Goal: Communication & Community: Participate in discussion

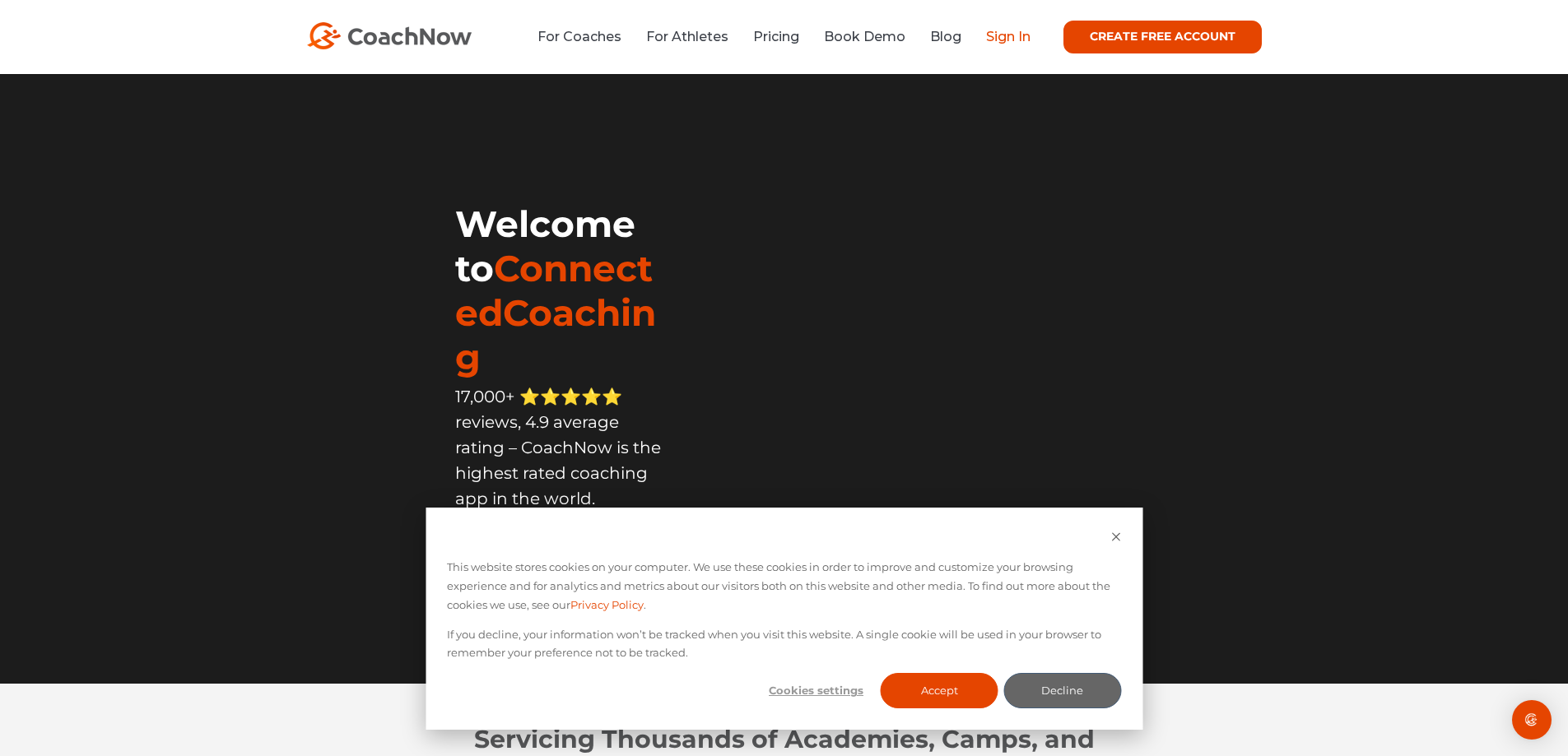
click at [1012, 36] on link "Sign In" at bounding box center [1008, 37] width 45 height 16
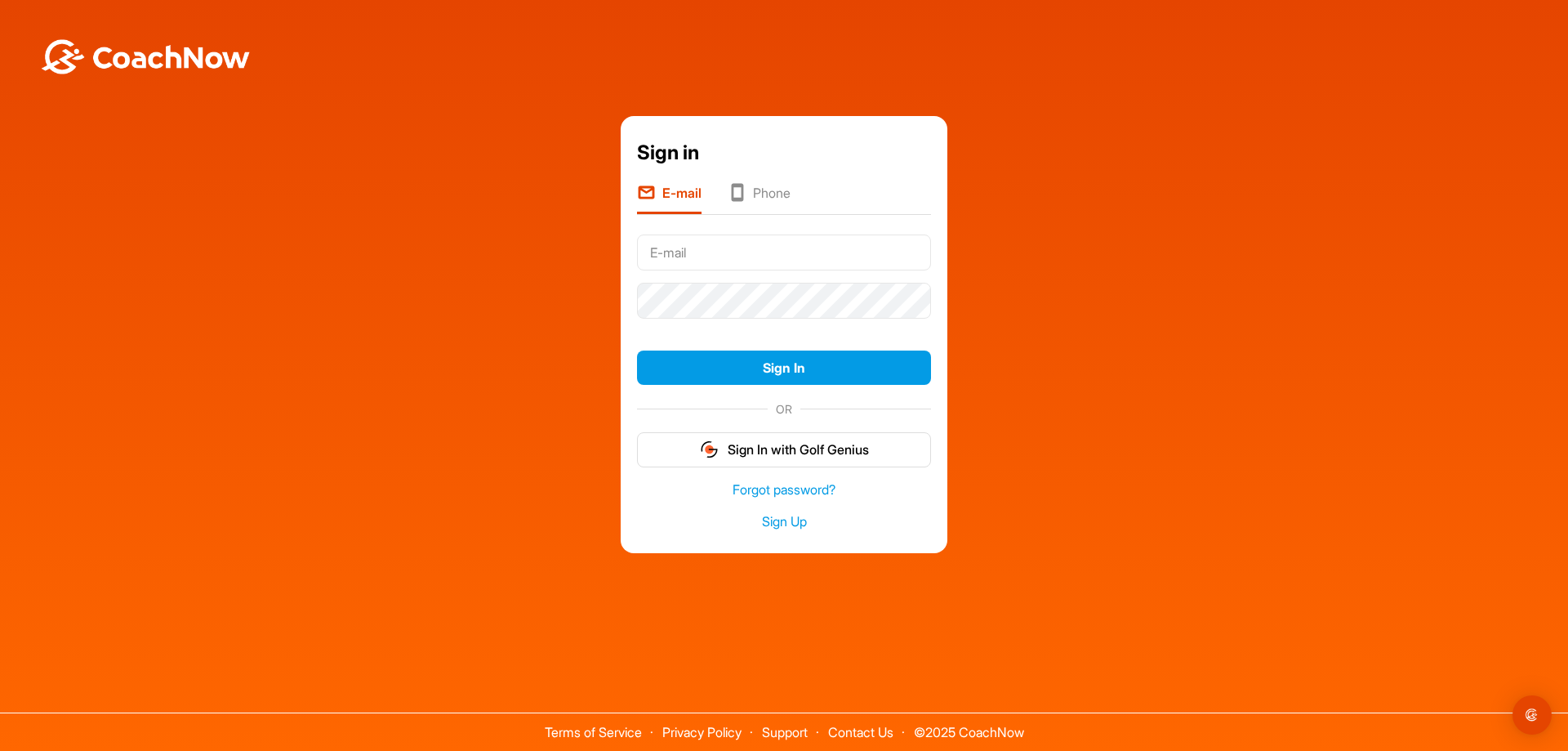
click at [681, 255] on input "text" at bounding box center [784, 252] width 294 height 36
click at [691, 253] on input "text" at bounding box center [784, 252] width 294 height 36
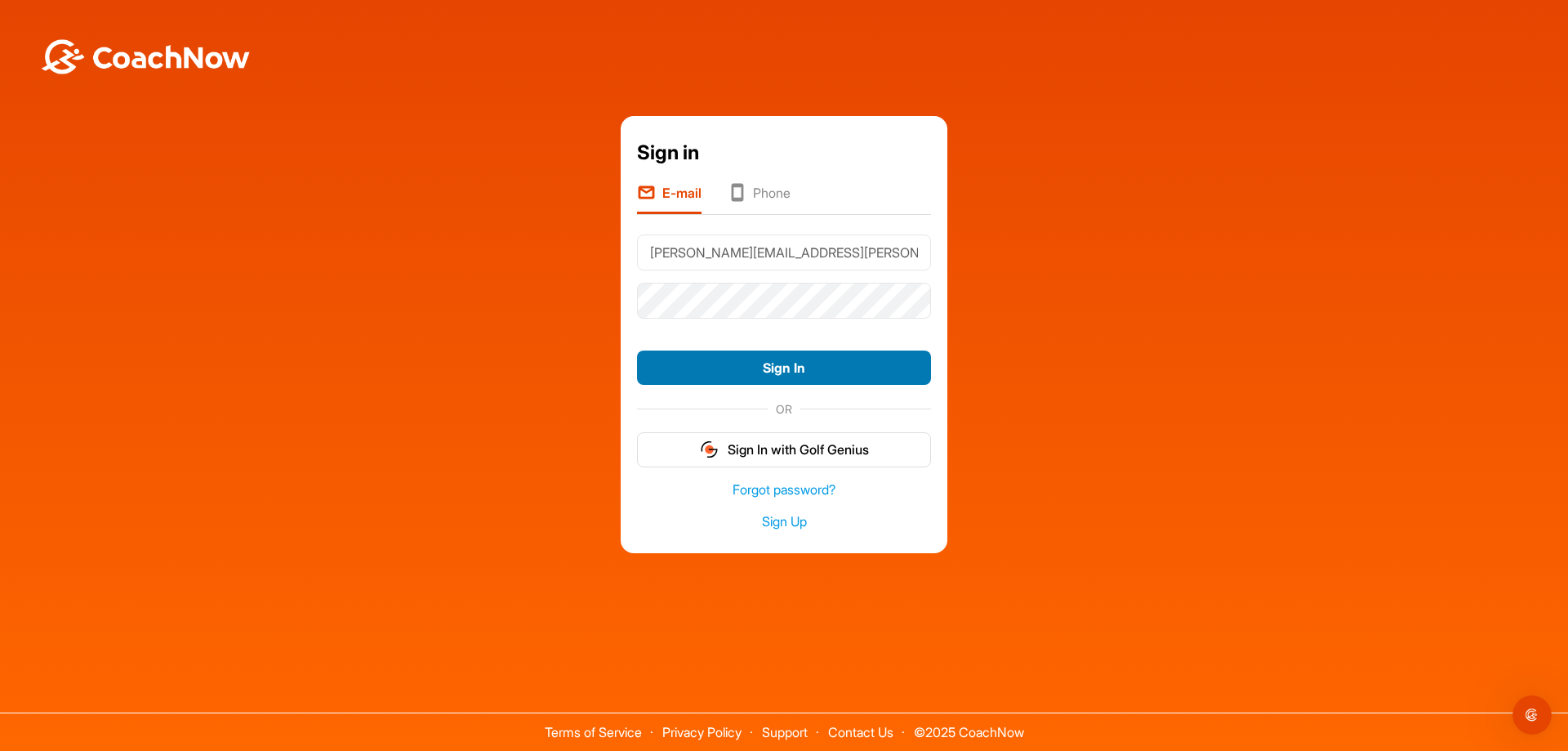
type input "matthew.buchanan@northlandvaluers.co.nz"
click at [782, 361] on button "Sign In" at bounding box center [784, 368] width 294 height 35
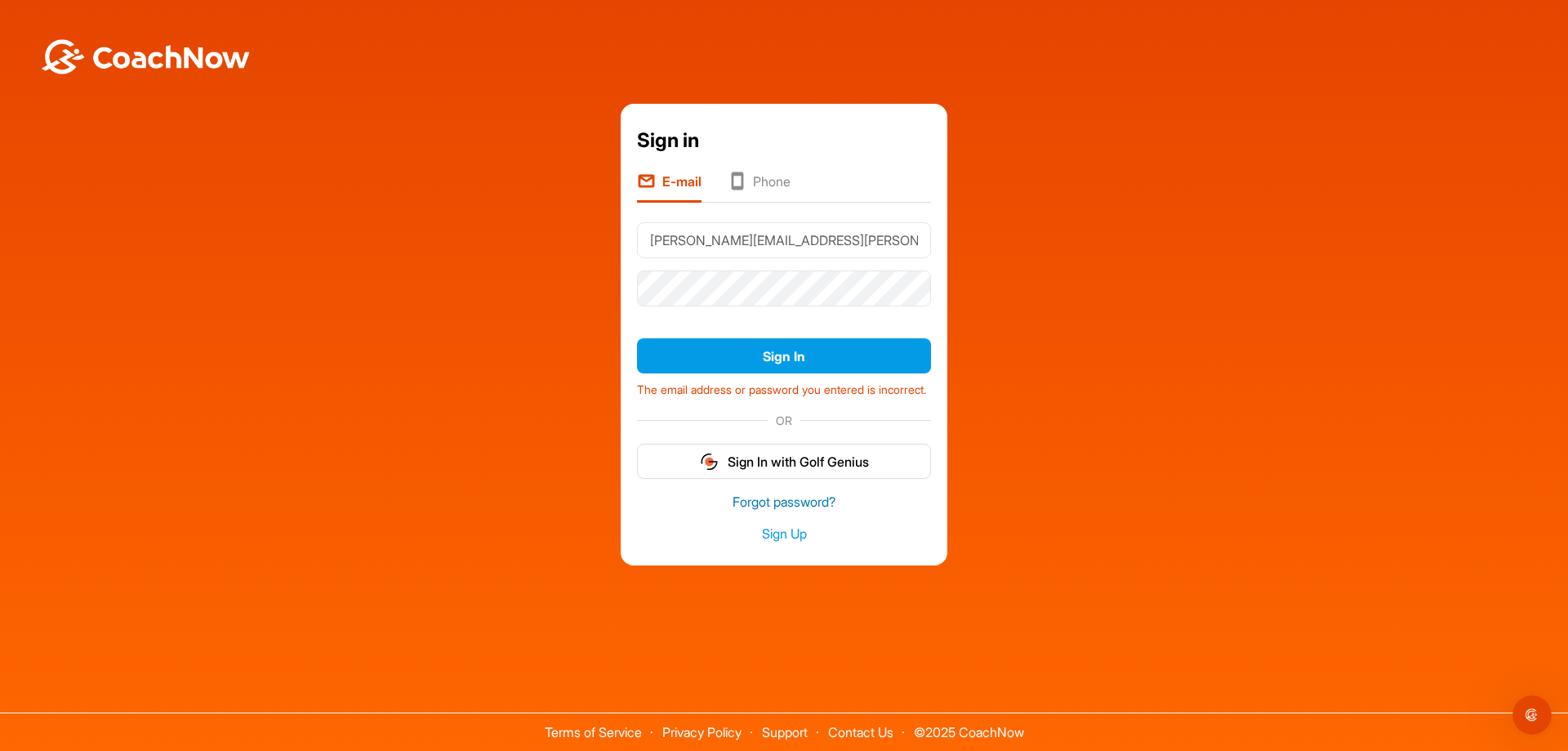
click at [815, 511] on link "Forgot password?" at bounding box center [784, 502] width 294 height 18
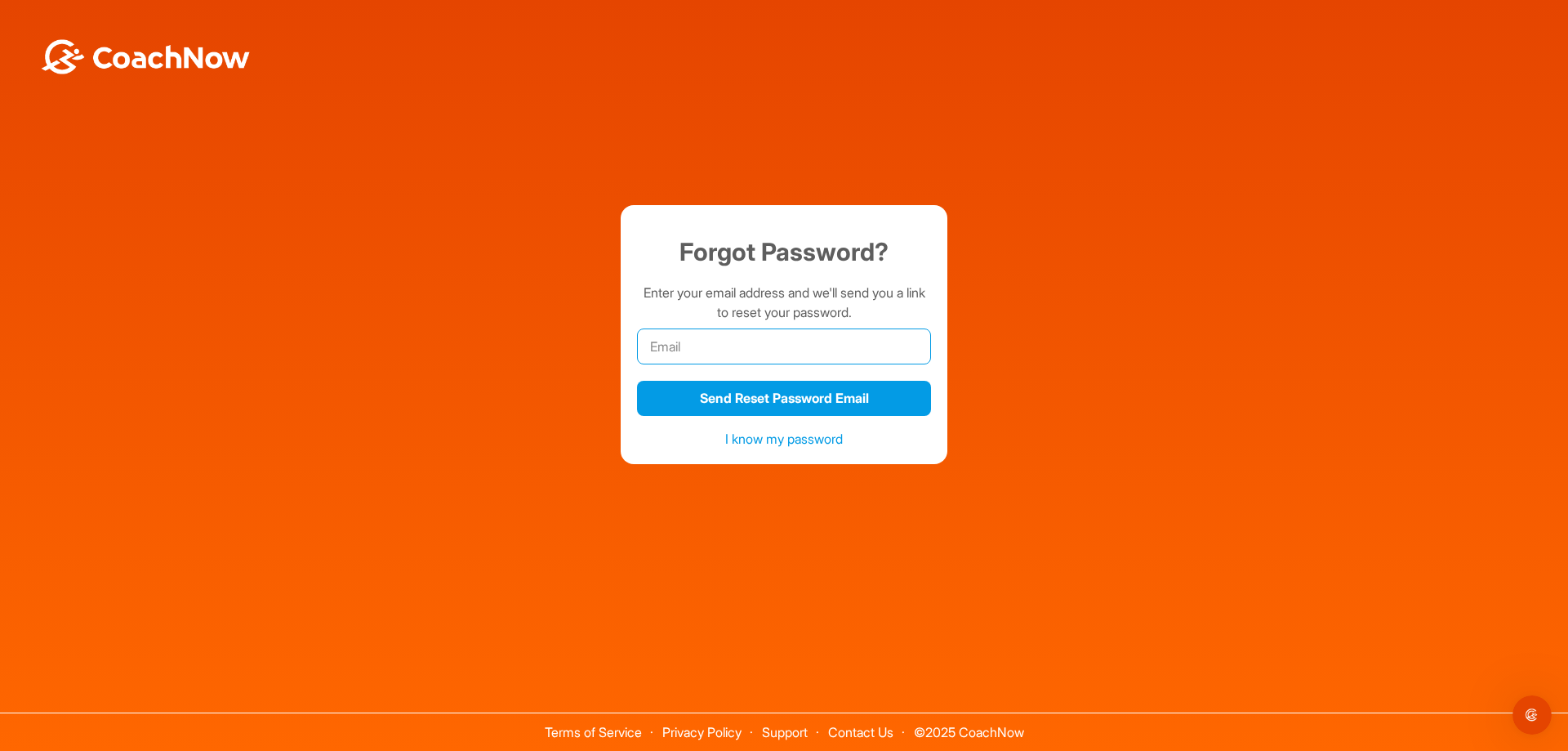
click at [703, 355] on input "email" at bounding box center [784, 346] width 294 height 36
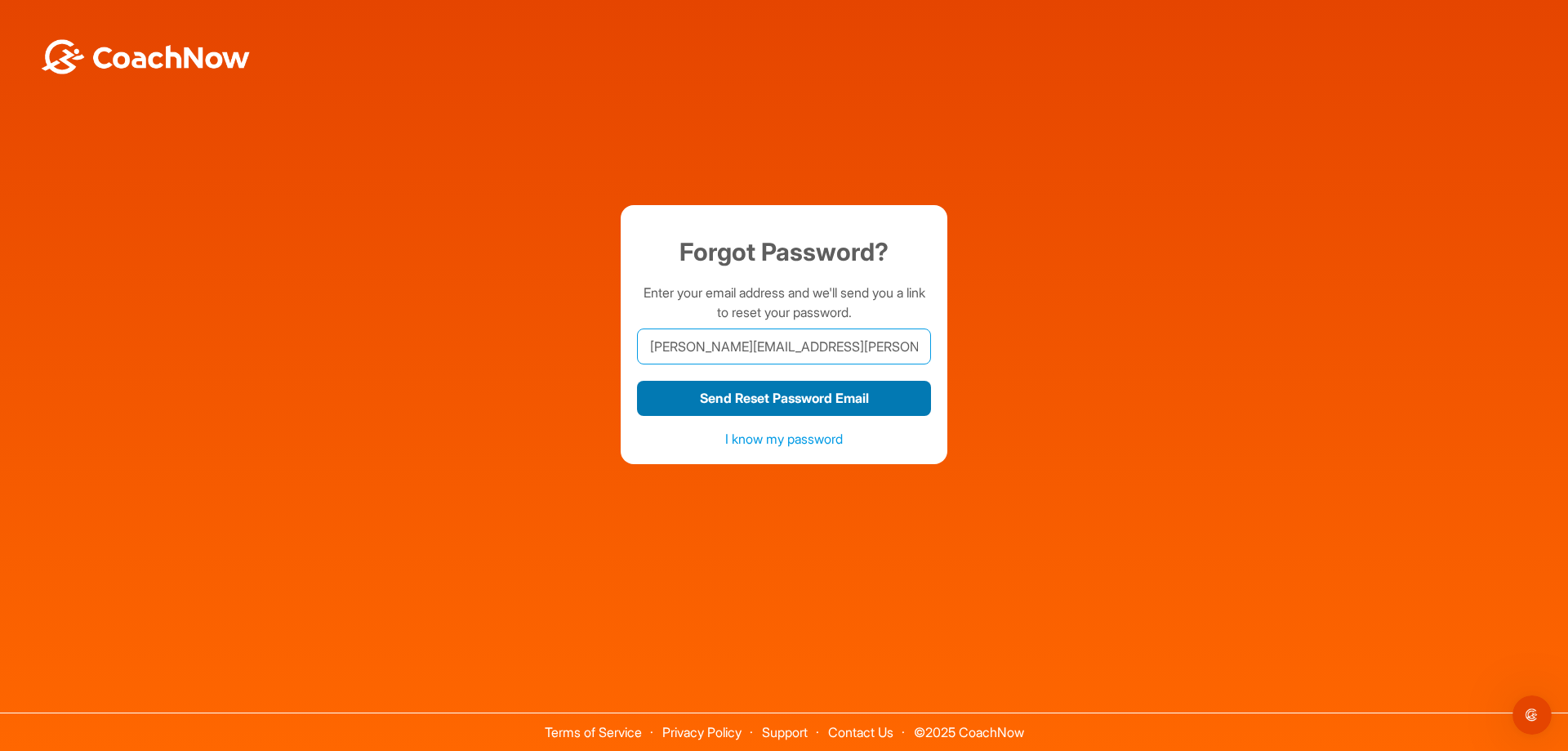
type input "matthew.buchanan@northlandvaluers.co.nz"
click at [852, 397] on button "Send Reset Password Email" at bounding box center [784, 398] width 294 height 35
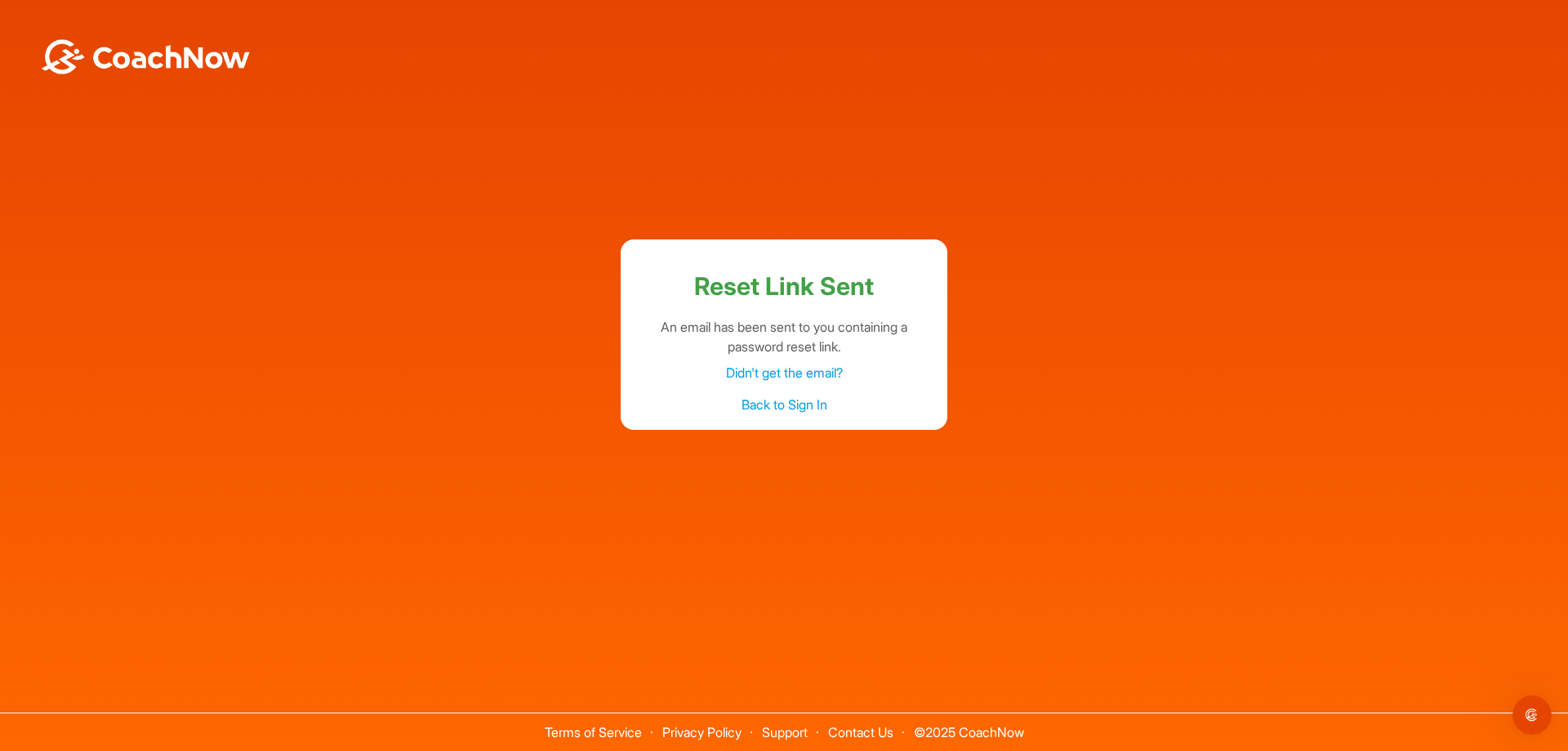
click at [811, 405] on link "Back to Sign In" at bounding box center [784, 404] width 86 height 16
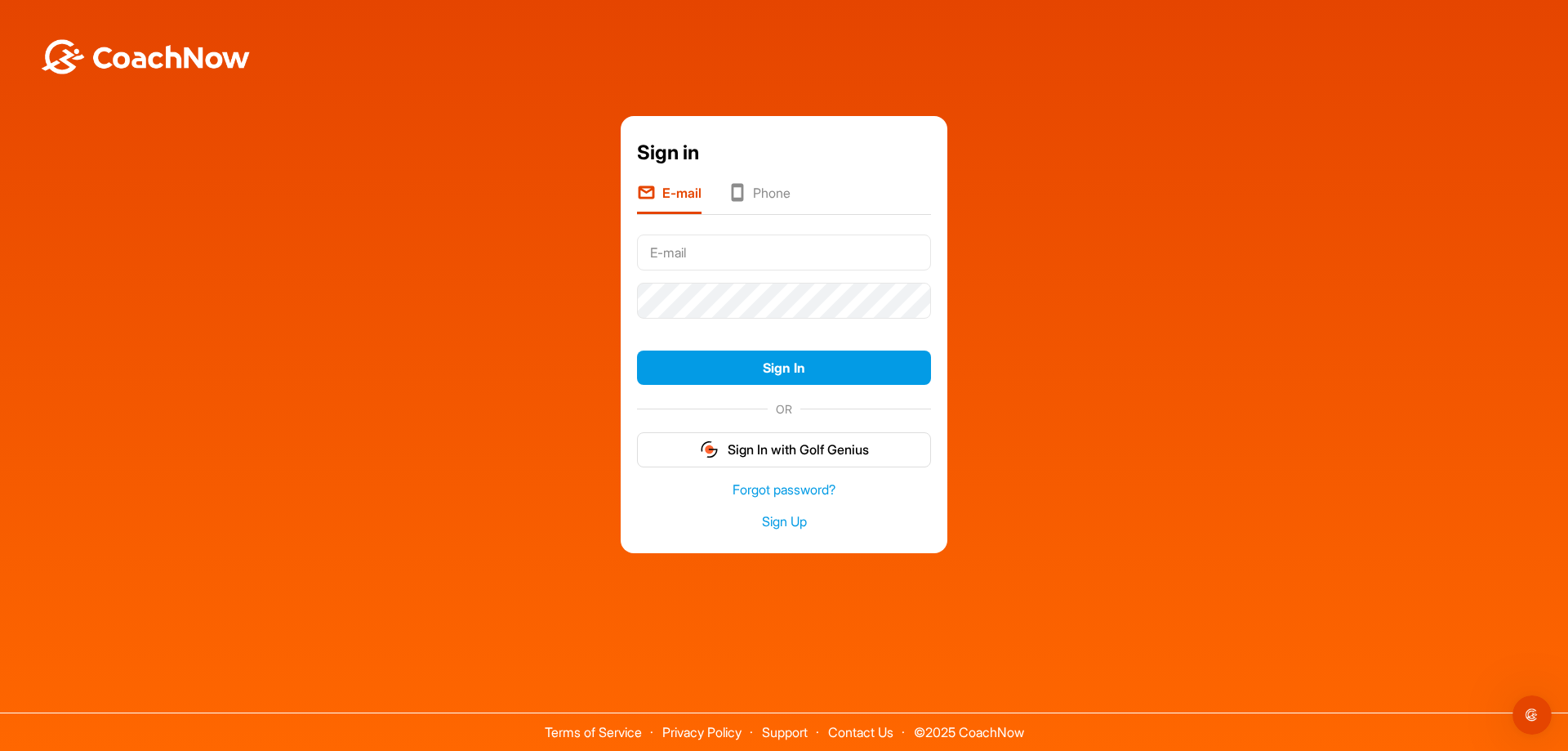
click at [685, 251] on input "text" at bounding box center [784, 252] width 294 height 36
type input "matthew.buchanan@northlandvaluers.co.nz"
click at [1234, 531] on div "Sign in E-mail Phone matthew.buchanan@northlandvaluers.co.nz Sign In OR Sign In…" at bounding box center [784, 335] width 1553 height 438
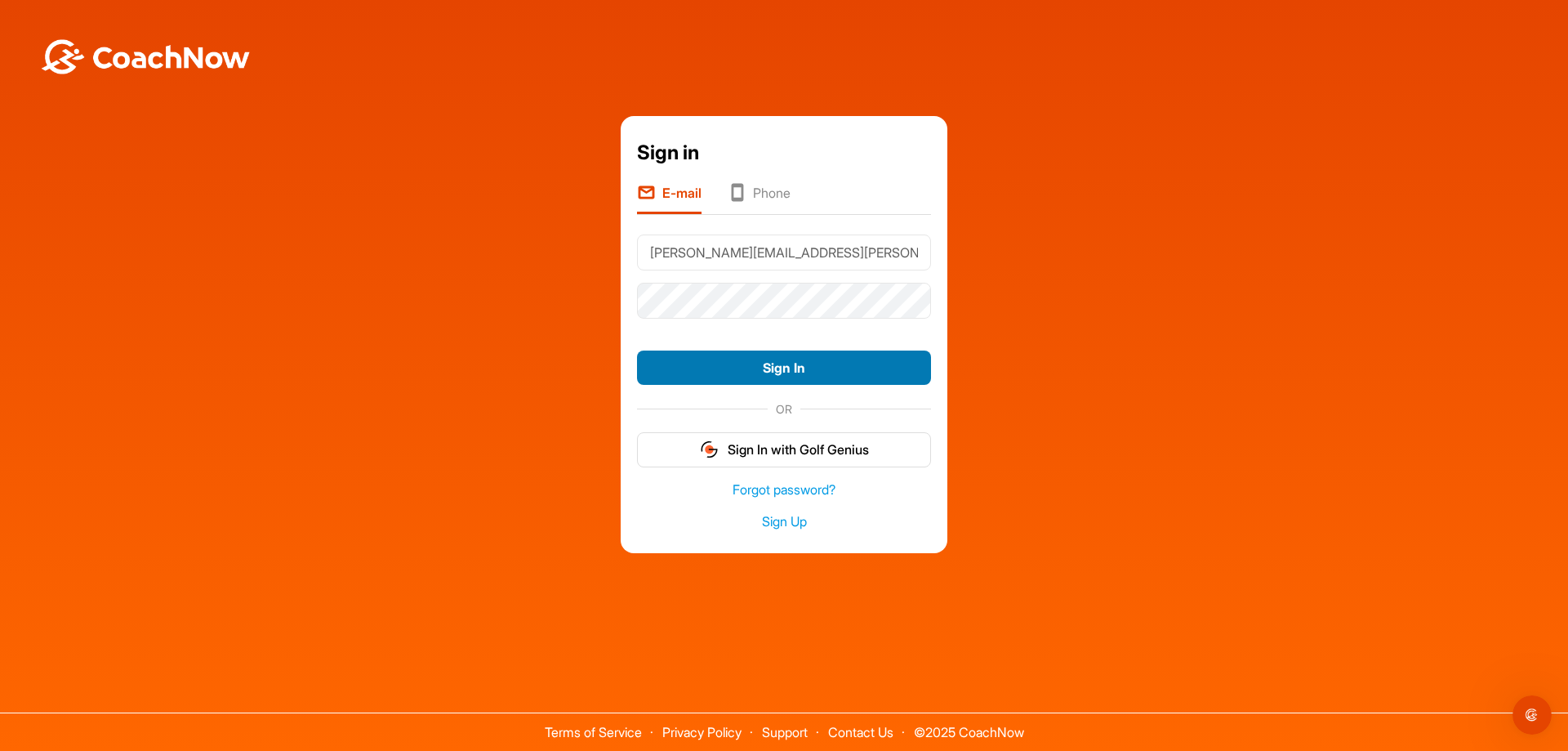
click at [786, 371] on button "Sign In" at bounding box center [784, 368] width 294 height 35
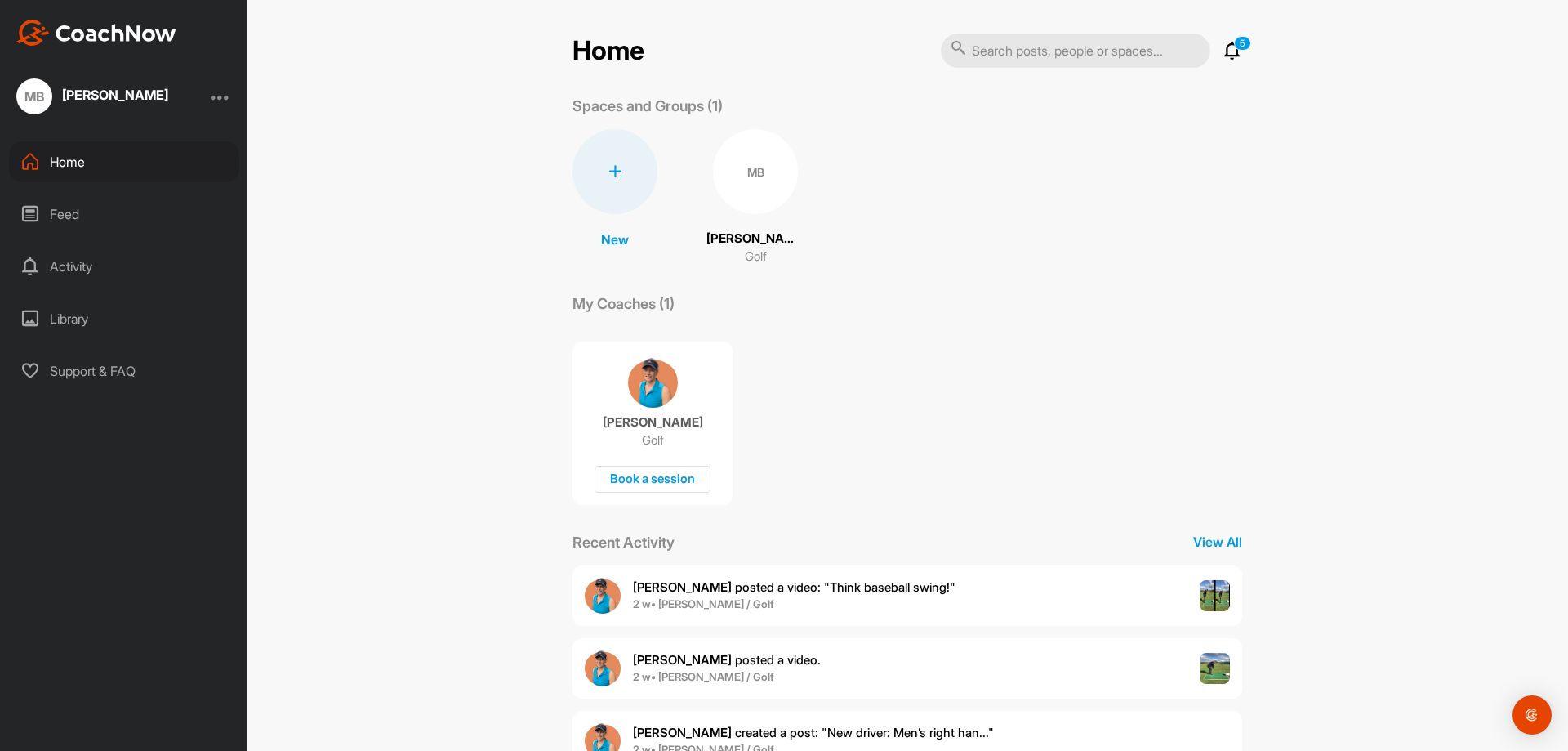
click at [722, 592] on span "[PERSON_NAME] posted a video : " Think baseball swing! "" at bounding box center [794, 587] width 323 height 16
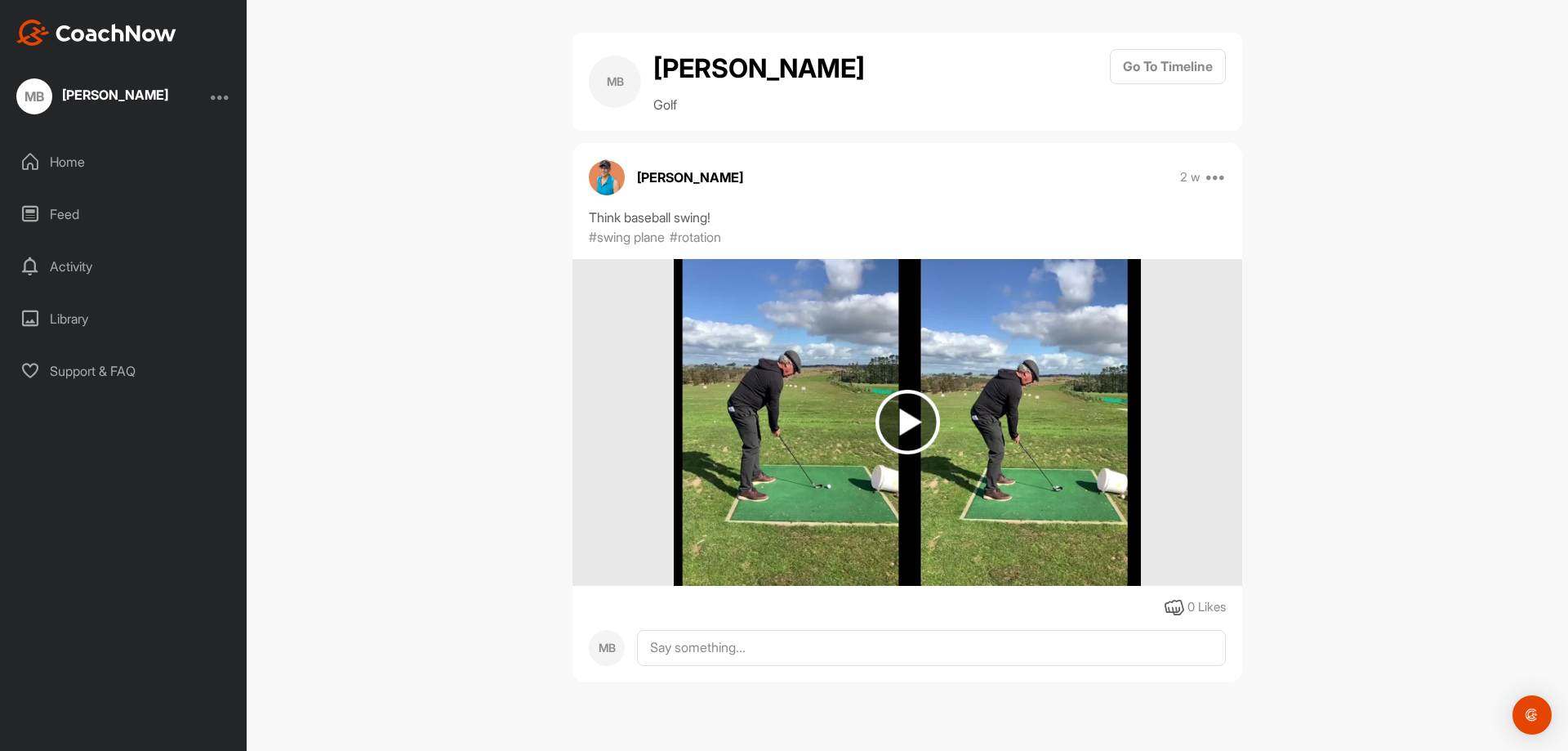
click at [901, 454] on img at bounding box center [907, 422] width 65 height 65
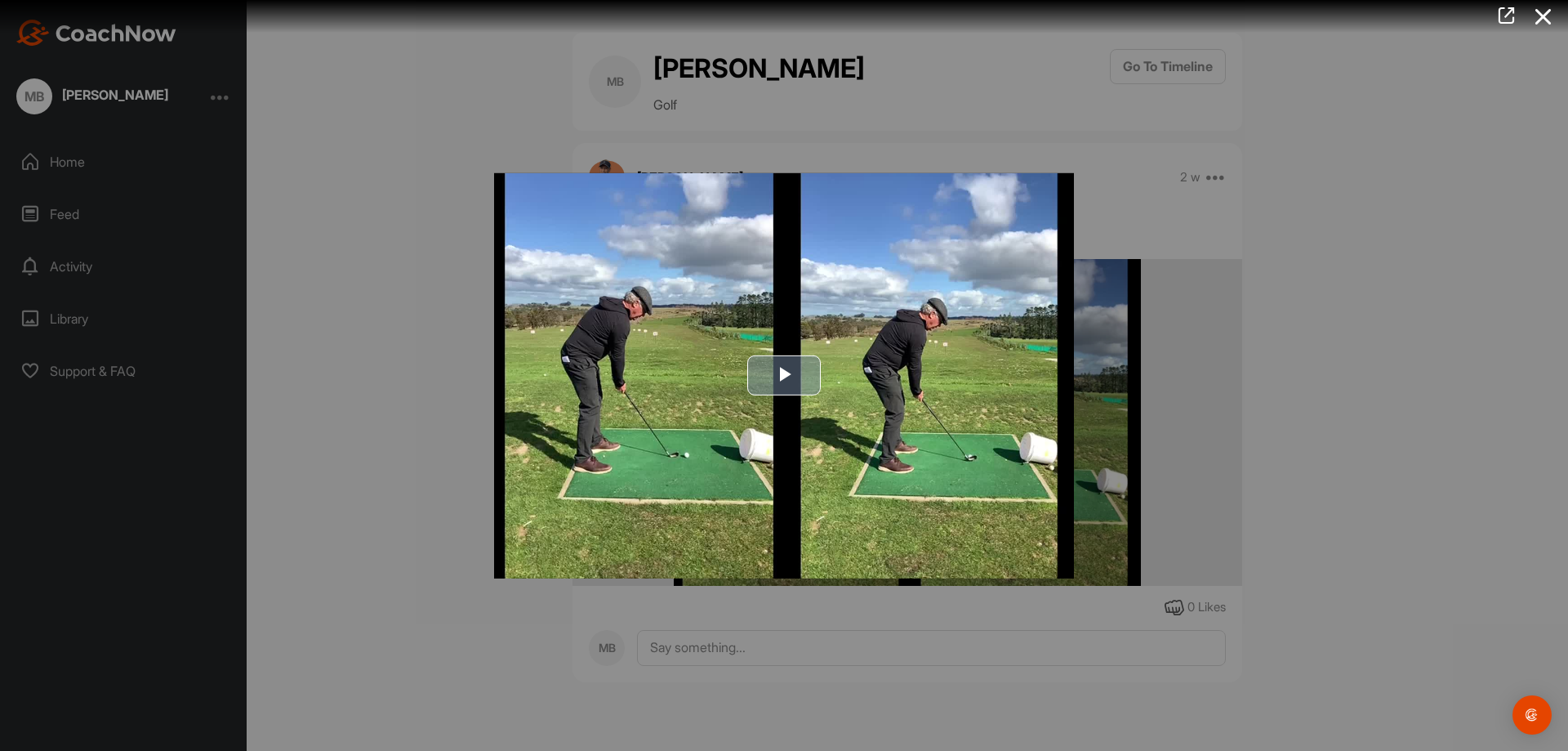
click at [784, 375] on span "Video Player" at bounding box center [784, 375] width 0 height 0
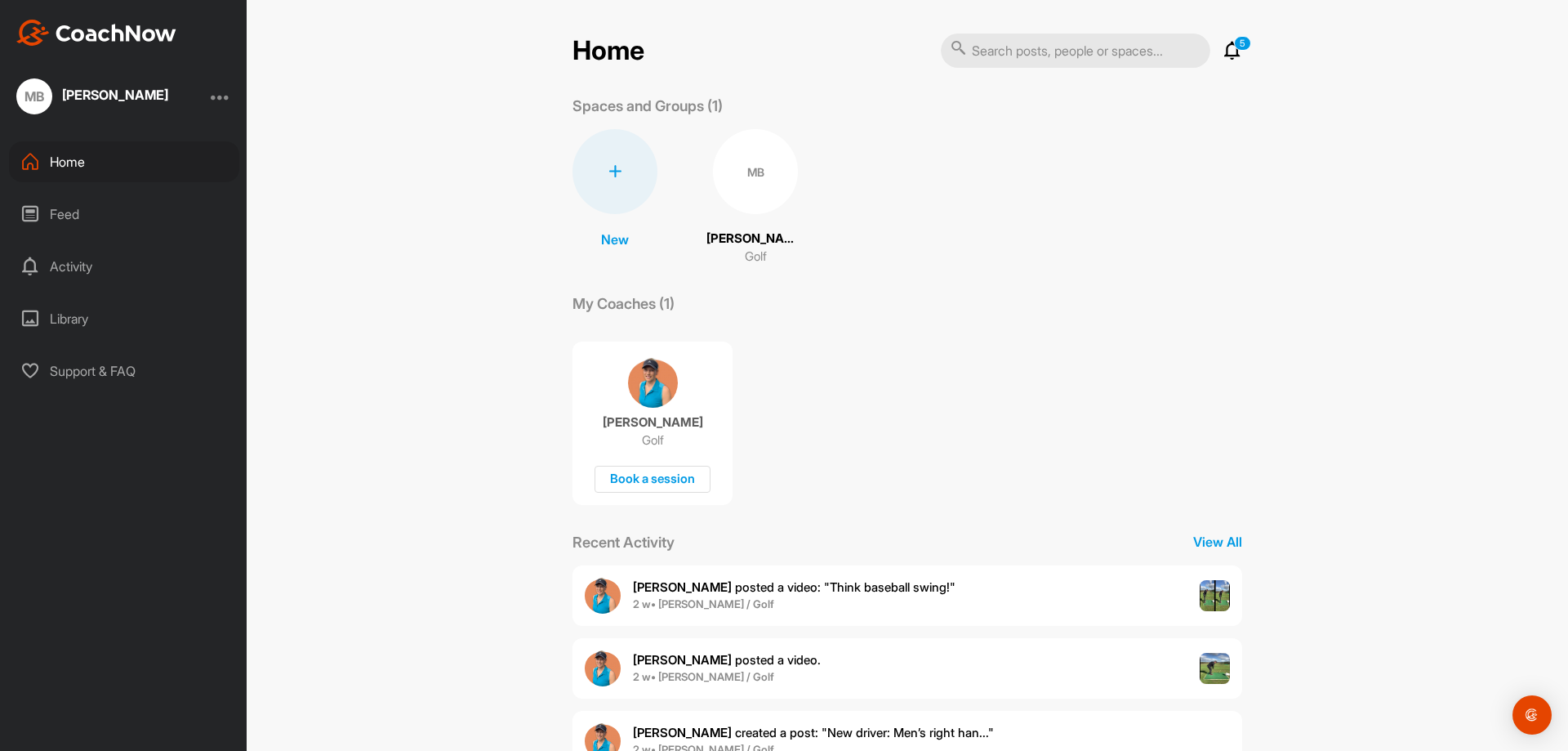
scroll to position [81, 0]
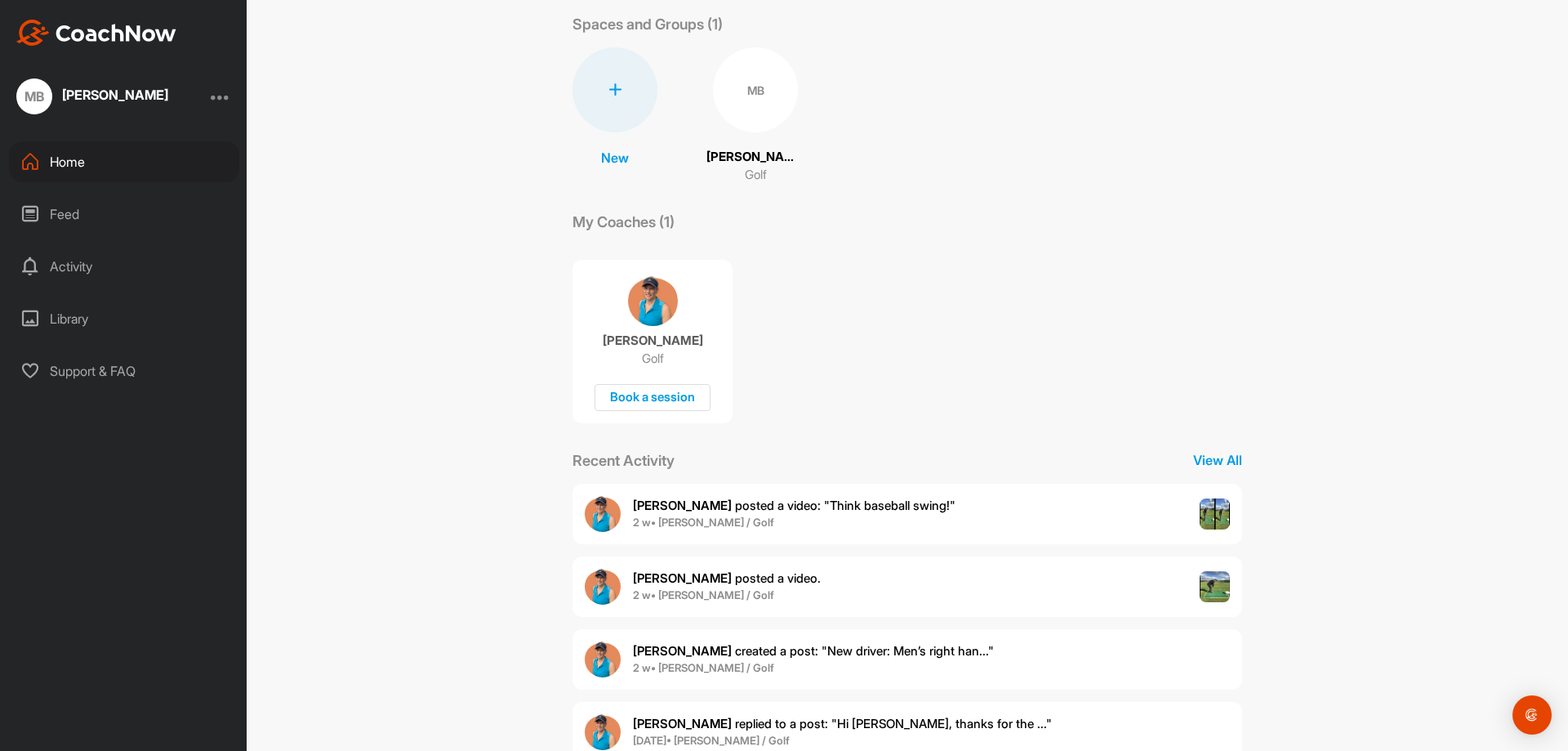
click at [690, 585] on span "Emma F. posted a video ." at bounding box center [727, 579] width 188 height 16
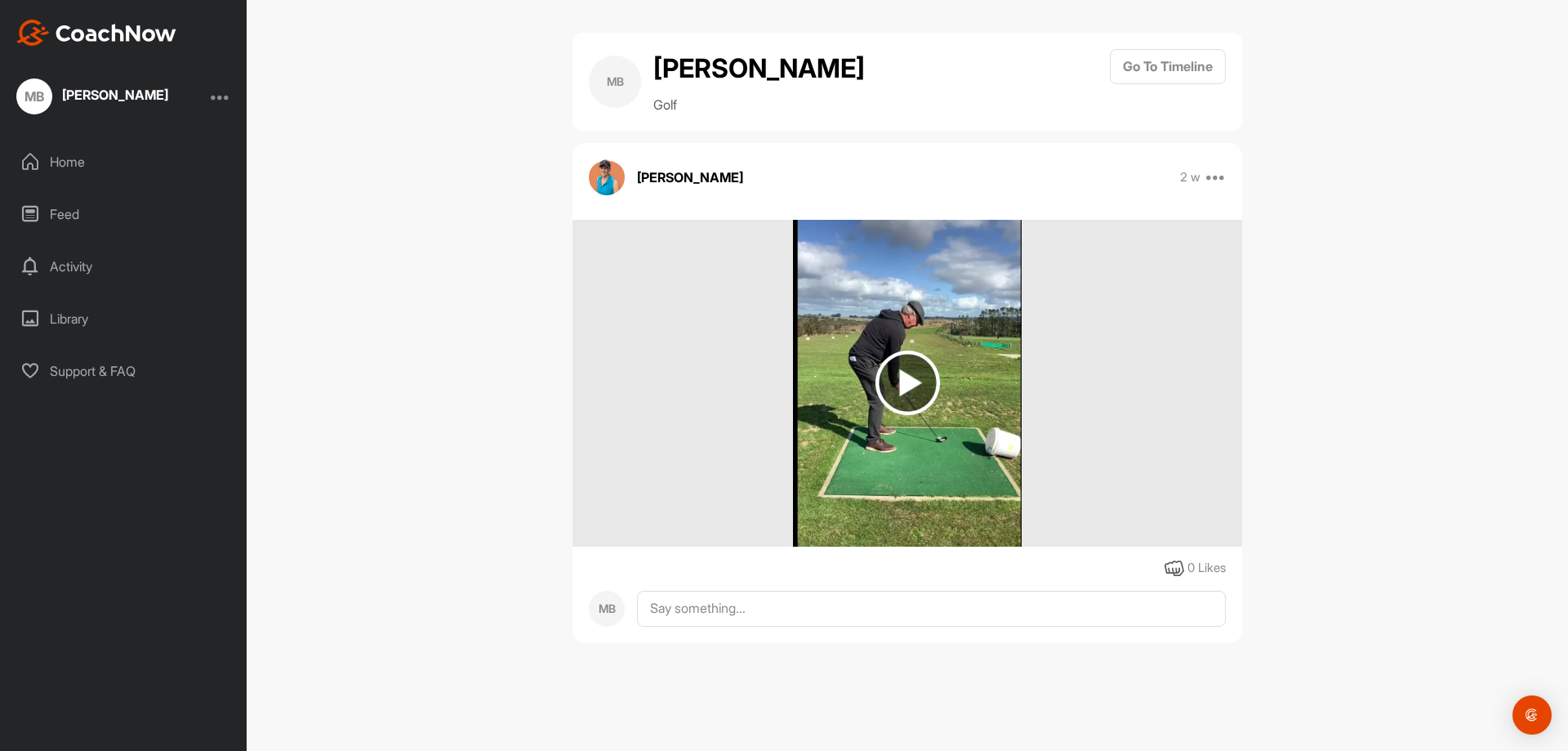
click at [915, 415] on img at bounding box center [907, 383] width 65 height 65
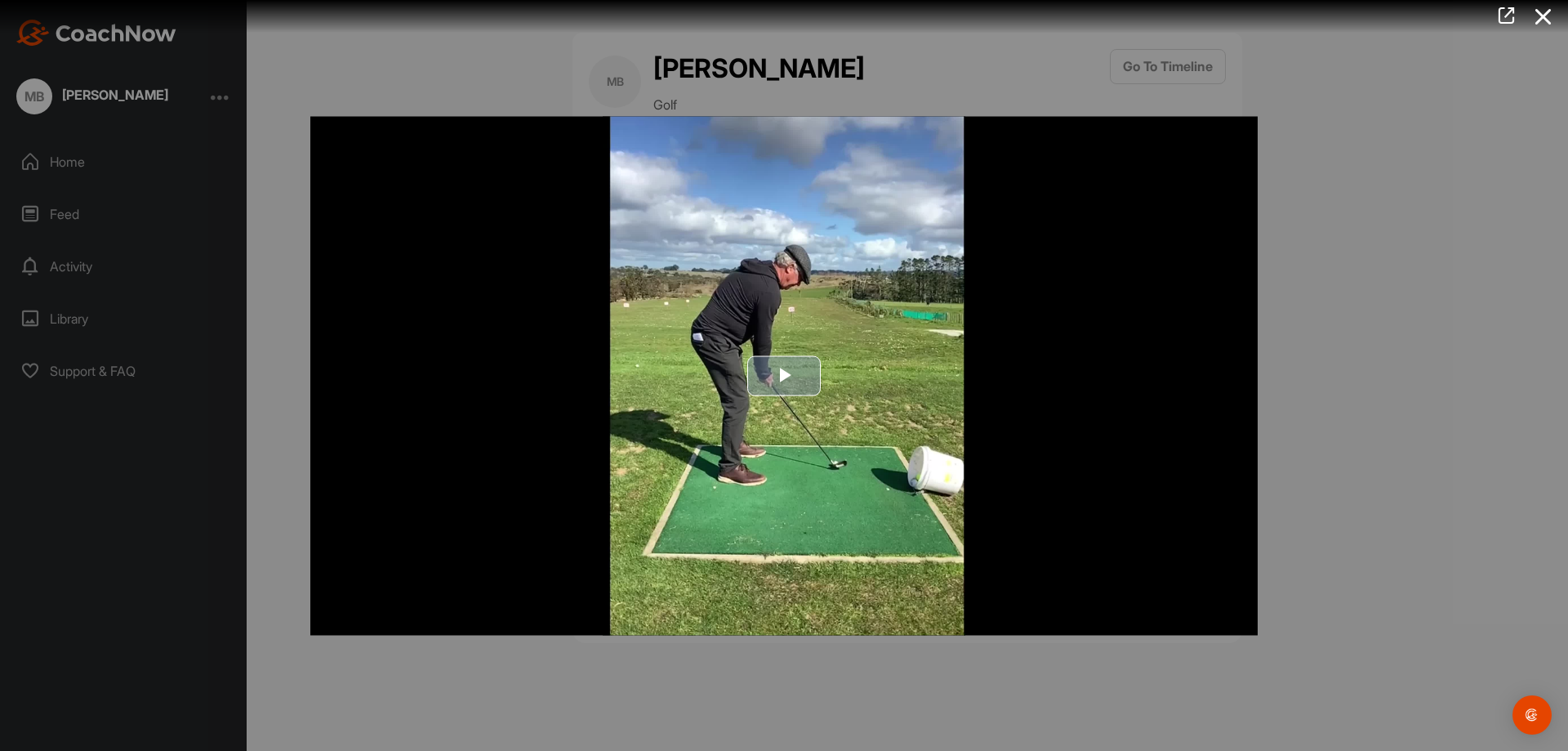
click at [784, 376] on span "Video Player" at bounding box center [784, 376] width 0 height 0
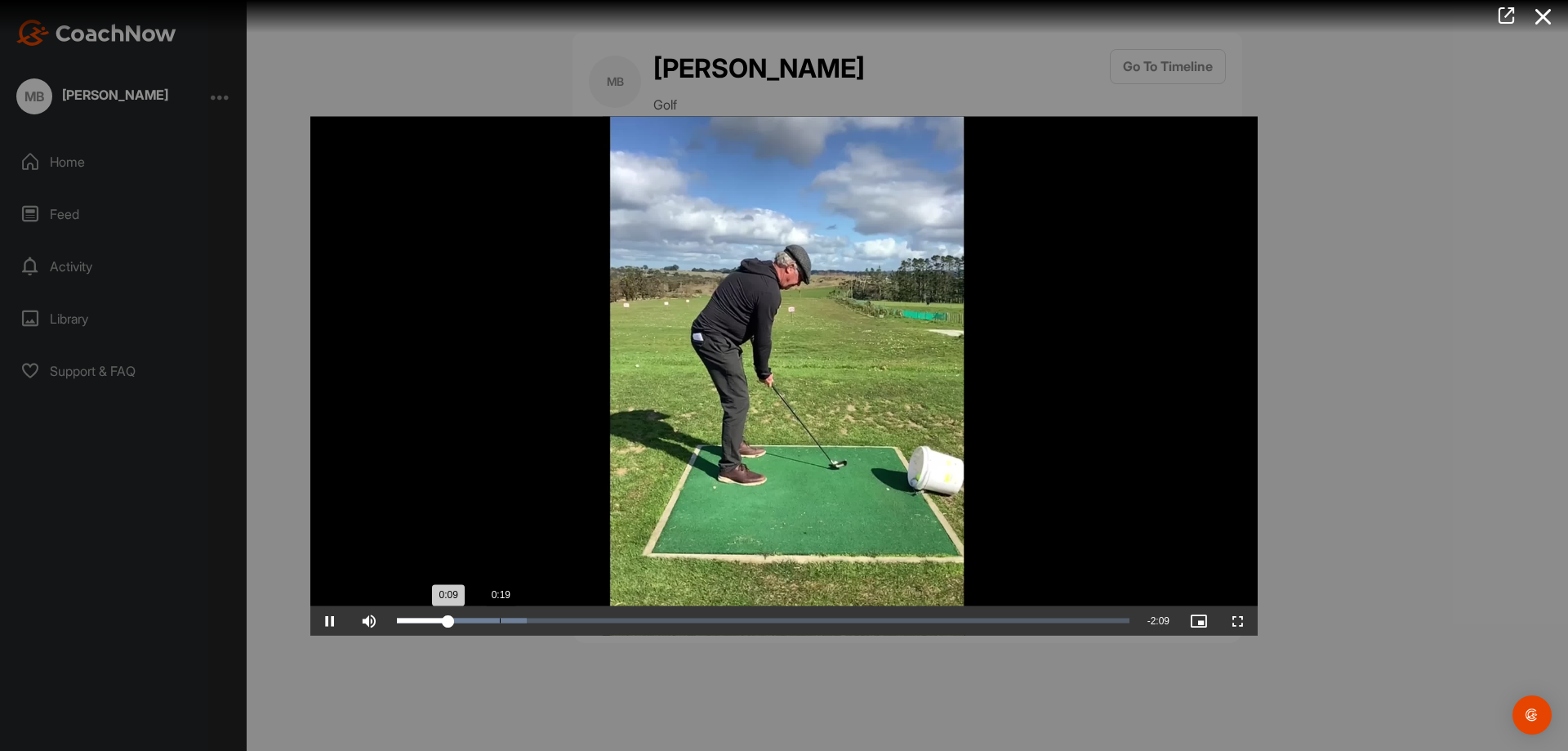
click at [500, 620] on div "Loaded : 17.70% 0:19 0:09" at bounding box center [763, 620] width 733 height 5
click at [532, 620] on div "Loaded : 17.70% 0:25 0:19" at bounding box center [763, 620] width 733 height 5
click at [686, 619] on div "0:54" at bounding box center [686, 620] width 1 height 5
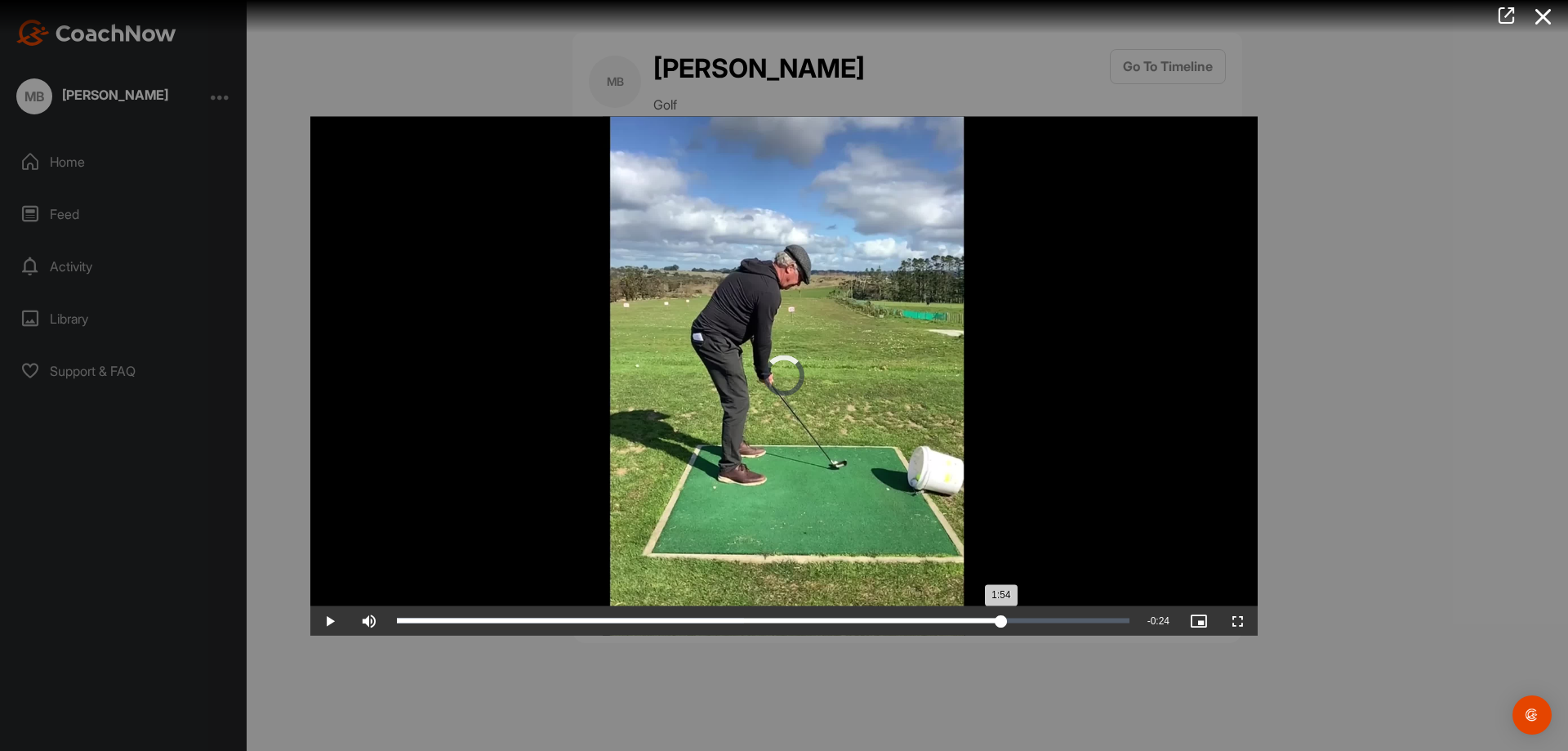
click at [1001, 624] on div "Loaded : 47.41% 1:54 1:54" at bounding box center [762, 620] width 749 height 29
click at [1099, 625] on div "Loaded : 84.60% 2:12 2:12" at bounding box center [762, 620] width 749 height 29
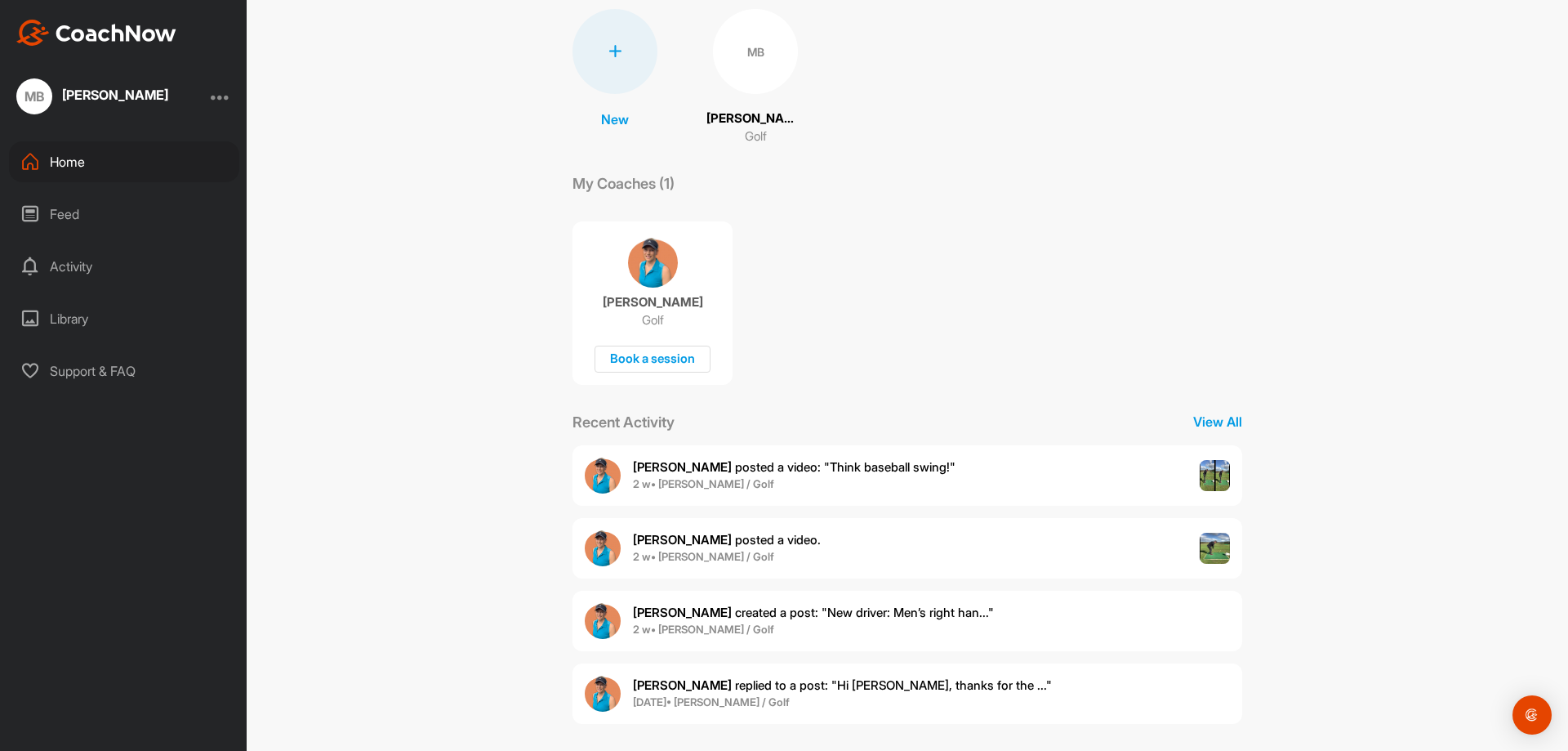
scroll to position [131, 0]
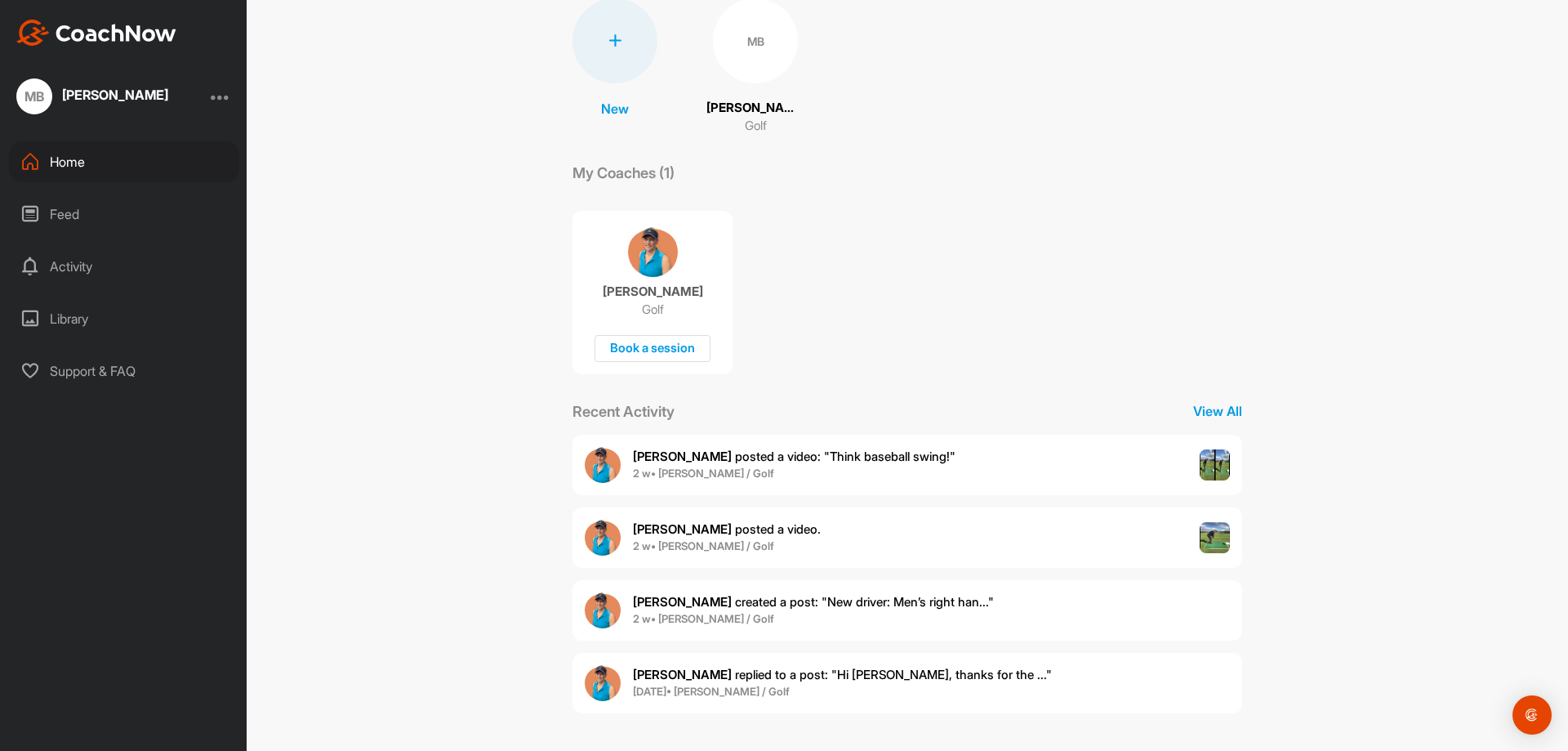
click at [838, 603] on span "Emma F. created a post : "New driver: Men’s right han..."" at bounding box center [814, 602] width 361 height 16
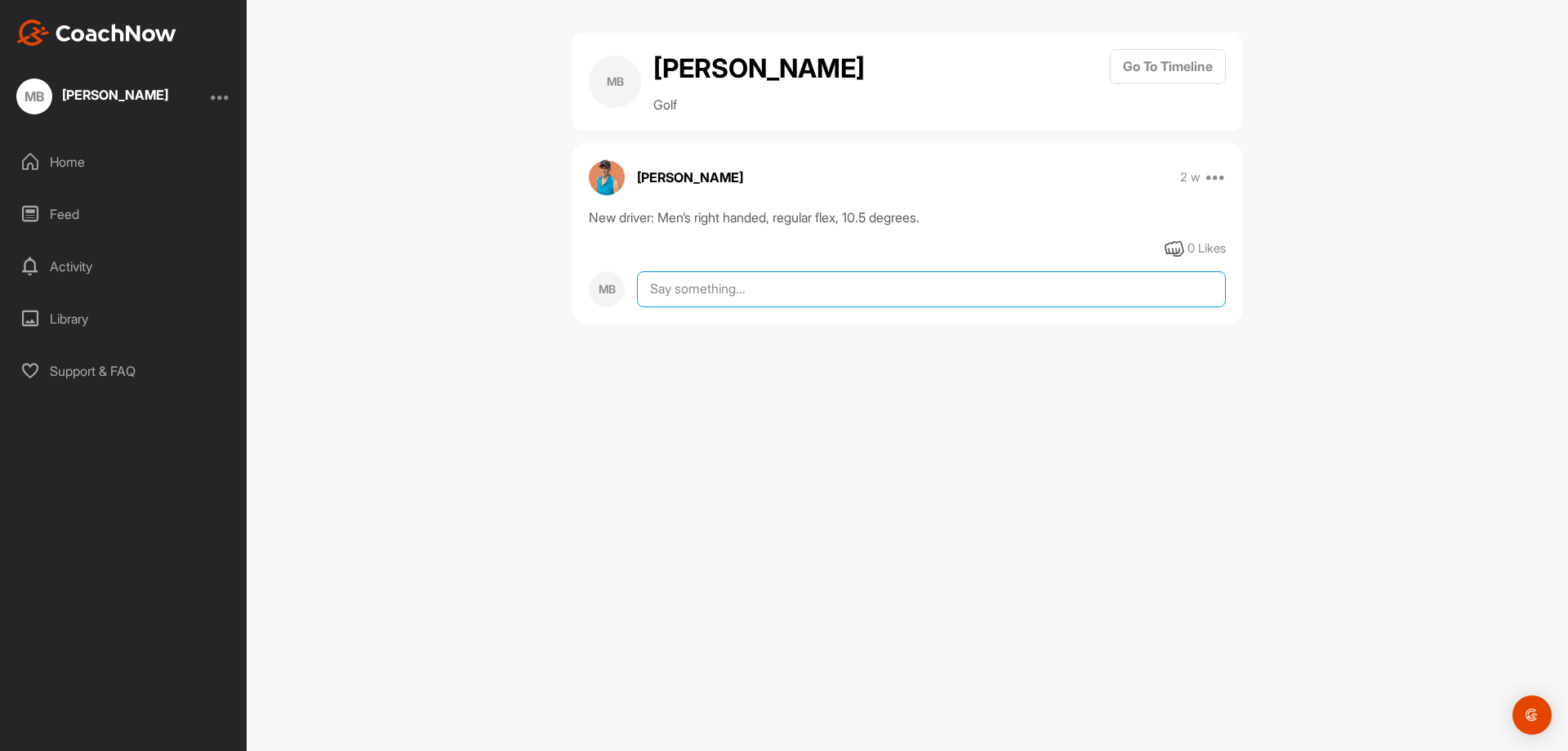
click at [670, 307] on textarea at bounding box center [932, 289] width 589 height 36
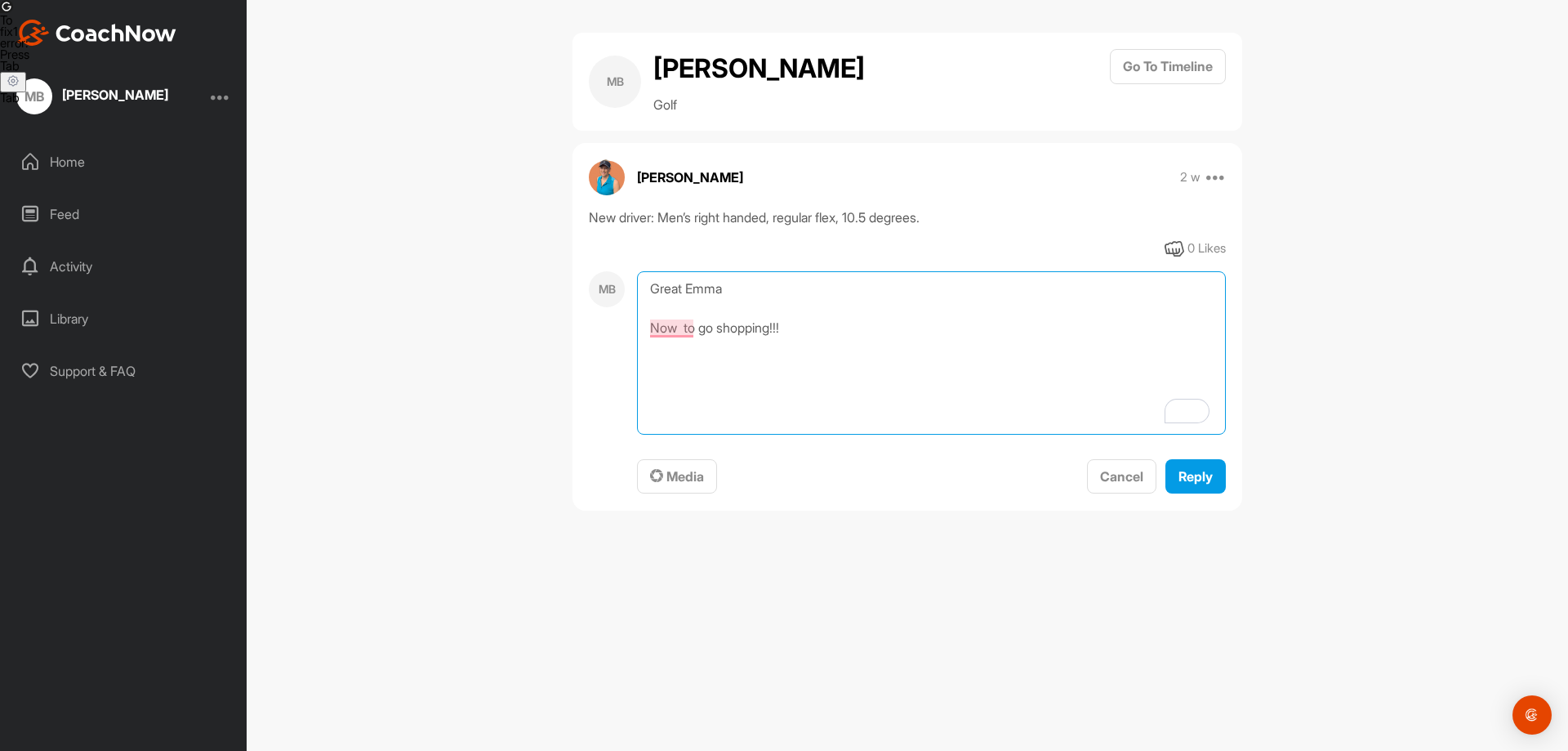
type textarea "Great Emma Now to go shopping!!!"
click at [1338, 437] on div "MB Matthew Buchanan Golf Go To Timeline Emma Fairnie 2 w Report Delete New driv…" at bounding box center [907, 375] width 1322 height 751
click at [1187, 485] on span "Reply" at bounding box center [1195, 476] width 34 height 16
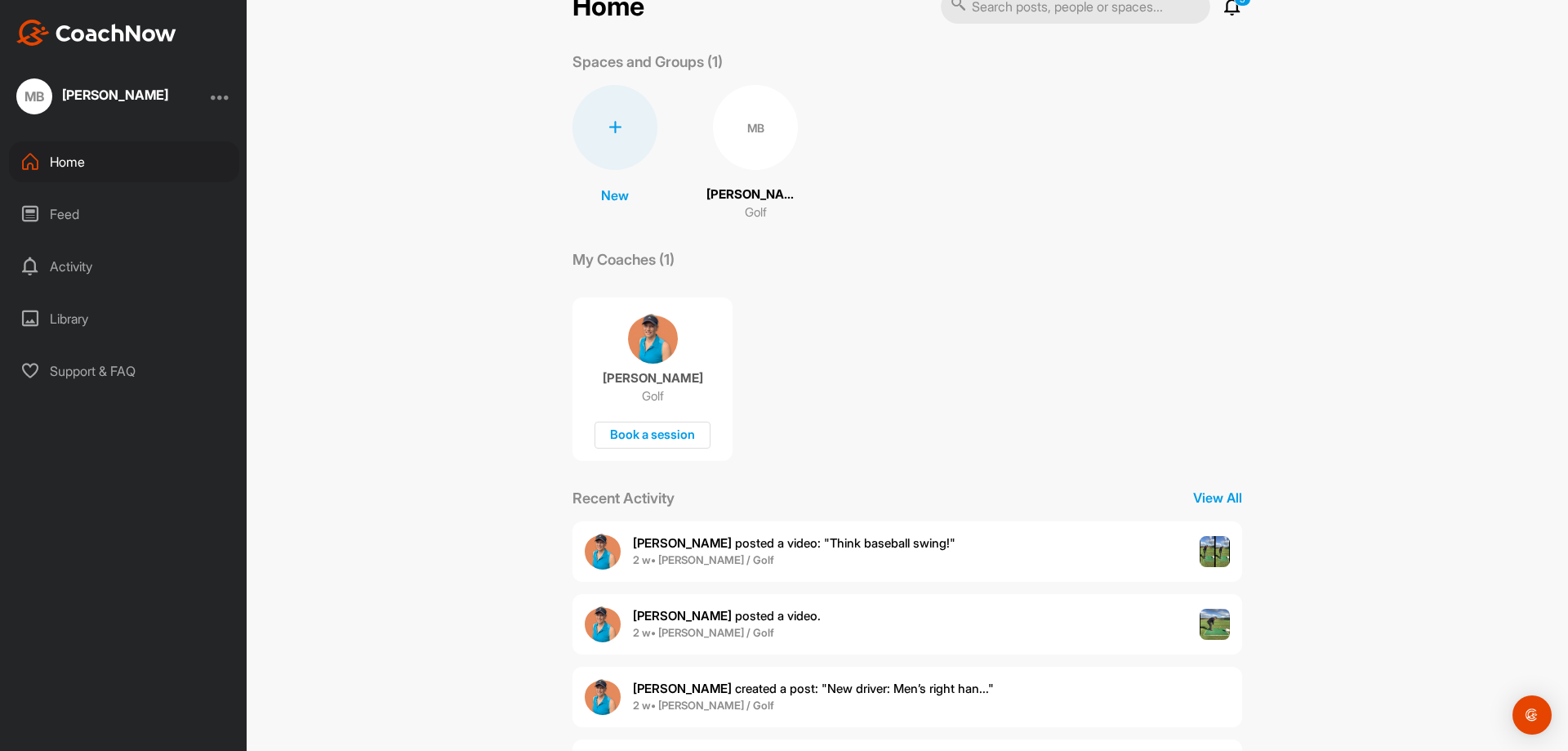
scroll to position [131, 0]
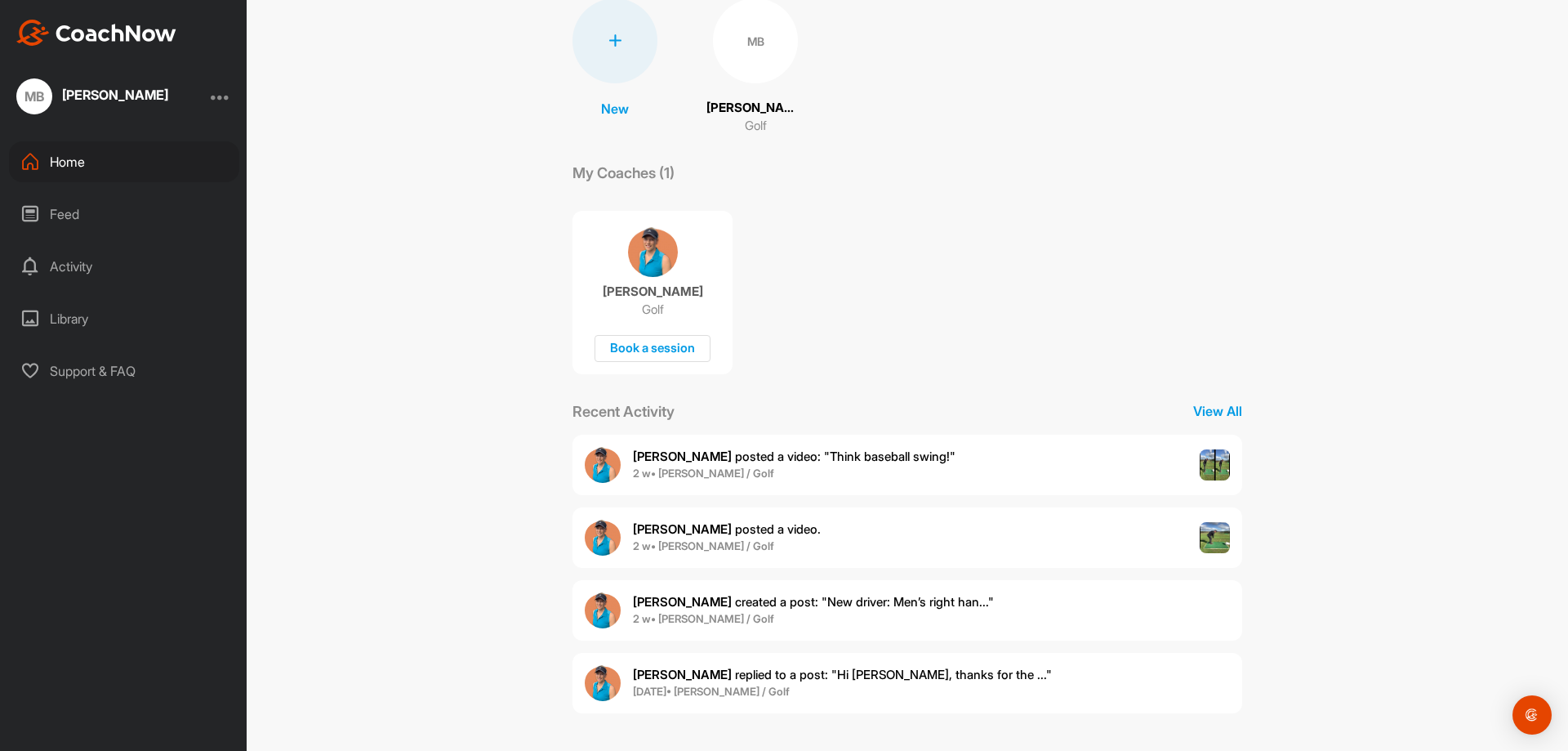
click at [802, 671] on span "Emma F. replied to a post : "Hi Matthew, thanks for the ..."" at bounding box center [843, 674] width 419 height 16
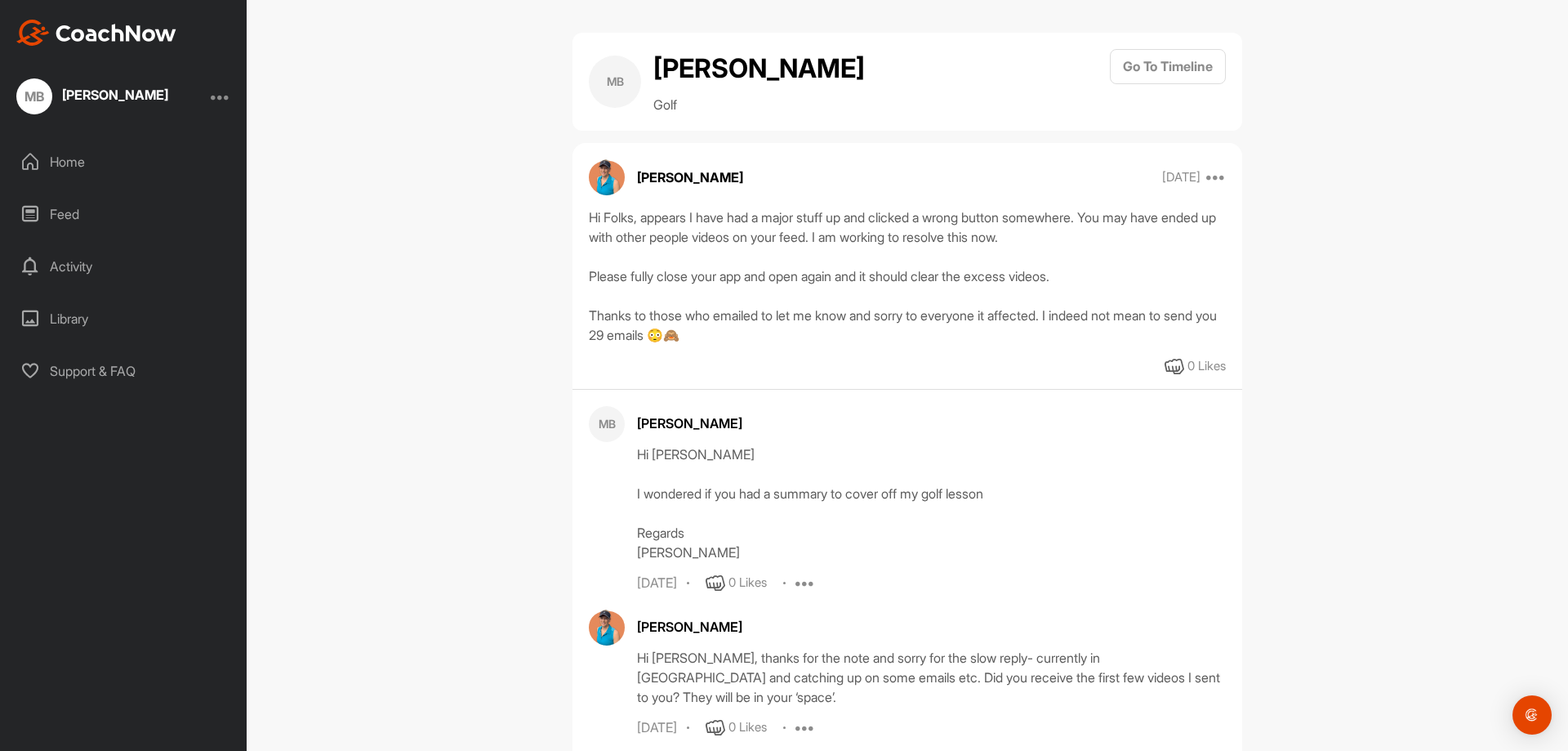
scroll to position [133, 0]
